Goal: Task Accomplishment & Management: Manage account settings

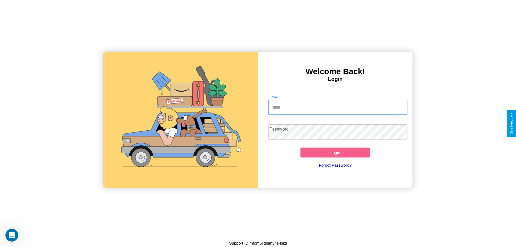
click at [338, 107] on input "Email" at bounding box center [337, 107] width 139 height 15
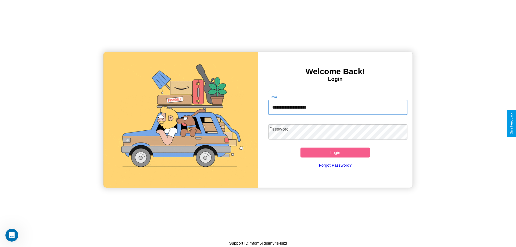
type input "**********"
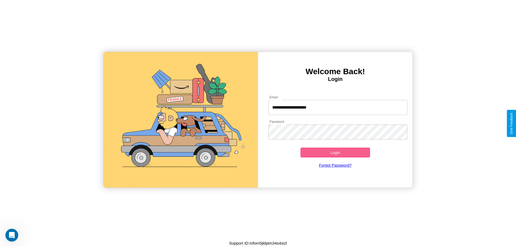
click at [335, 152] on button "Login" at bounding box center [335, 152] width 70 height 10
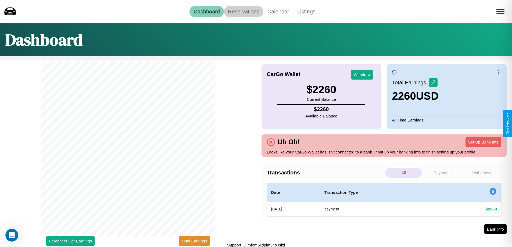
click at [243, 11] on link "Reservations" at bounding box center [243, 11] width 39 height 11
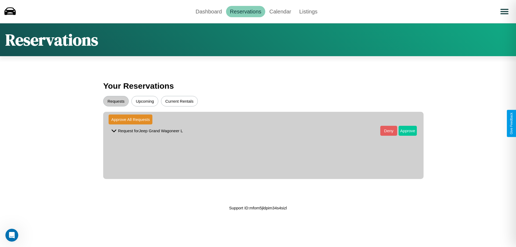
click at [403, 131] on button "Approve" at bounding box center [407, 131] width 18 height 10
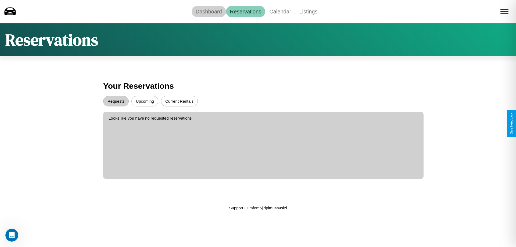
click at [208, 11] on link "Dashboard" at bounding box center [208, 11] width 34 height 11
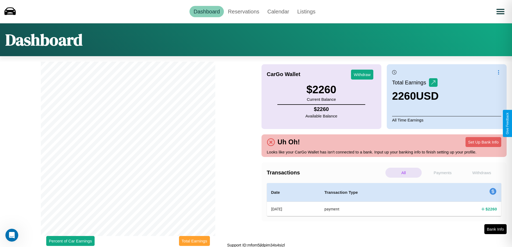
click at [194, 241] on button "Total Earnings" at bounding box center [194, 241] width 31 height 10
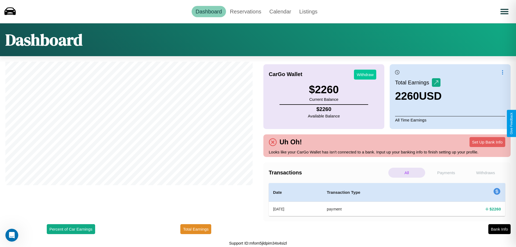
click at [365, 74] on button "Withdraw" at bounding box center [365, 75] width 22 height 10
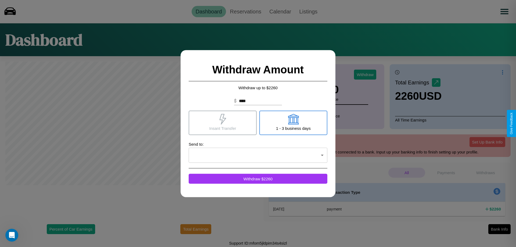
click at [293, 122] on icon at bounding box center [293, 119] width 11 height 11
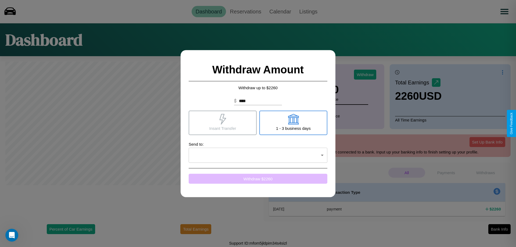
click at [258, 178] on button "Withdraw $ 2260" at bounding box center [258, 178] width 139 height 10
